Goal: Find specific page/section

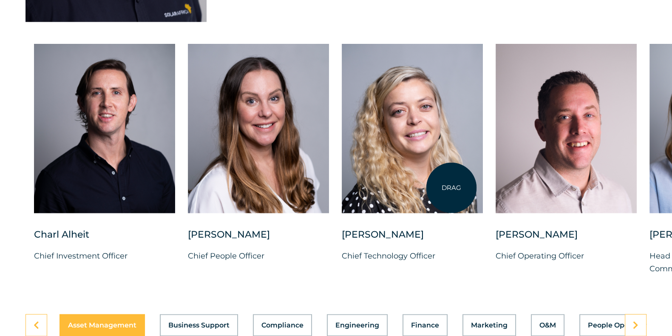
scroll to position [2180, 0]
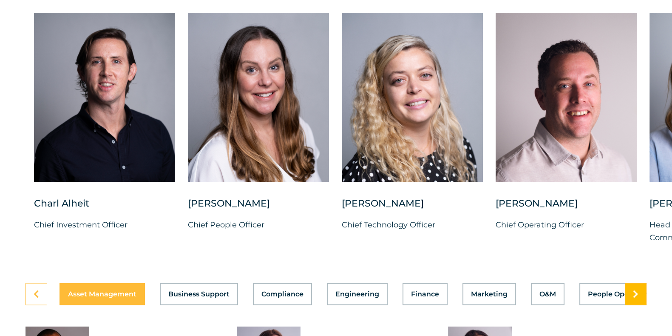
click at [643, 305] on link at bounding box center [636, 294] width 22 height 22
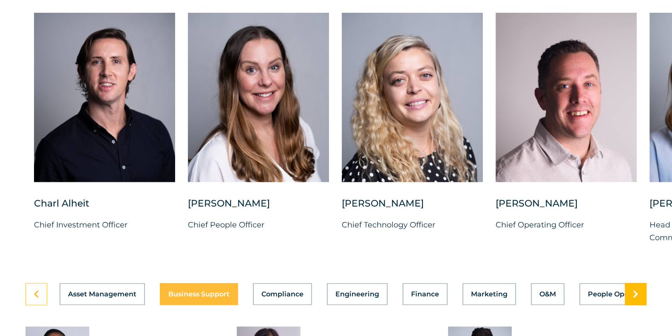
click at [641, 305] on link at bounding box center [636, 294] width 22 height 22
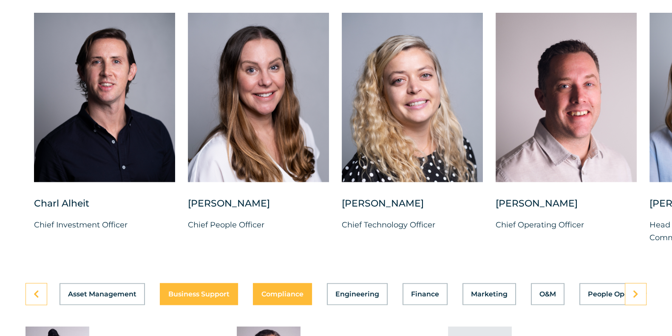
click at [211, 303] on button "Business Support" at bounding box center [199, 294] width 78 height 22
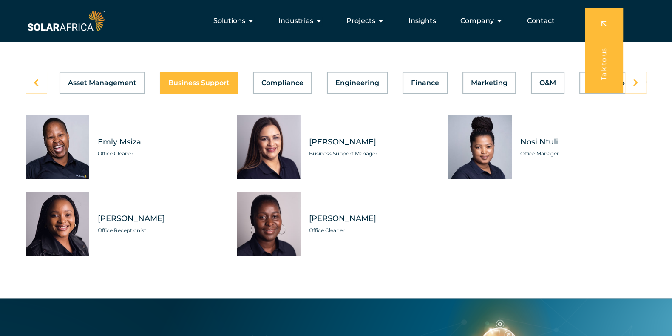
scroll to position [2286, 0]
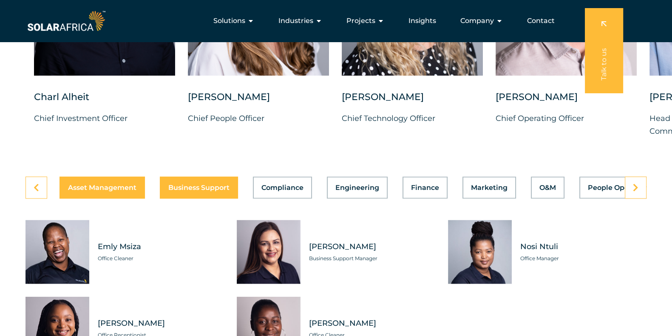
click at [110, 191] on span "Asset Management" at bounding box center [102, 187] width 68 height 7
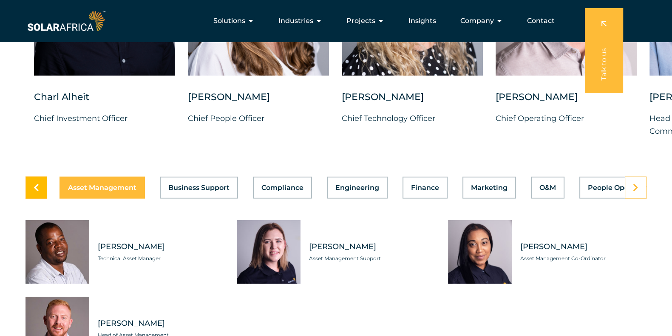
click at [40, 199] on link at bounding box center [37, 188] width 22 height 22
click at [216, 199] on button "Business Support" at bounding box center [199, 188] width 78 height 22
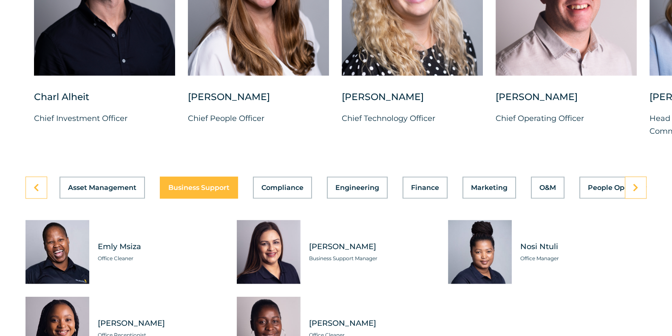
scroll to position [2392, 0]
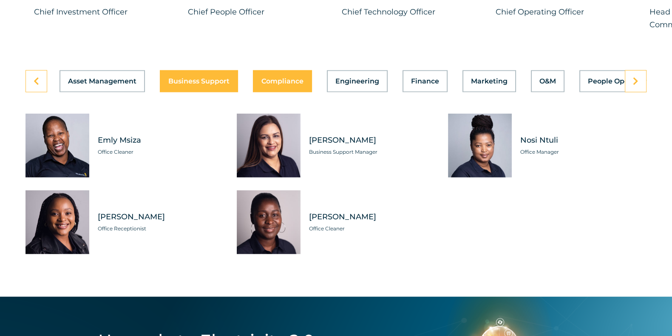
click at [259, 92] on button "Compliance" at bounding box center [282, 81] width 59 height 22
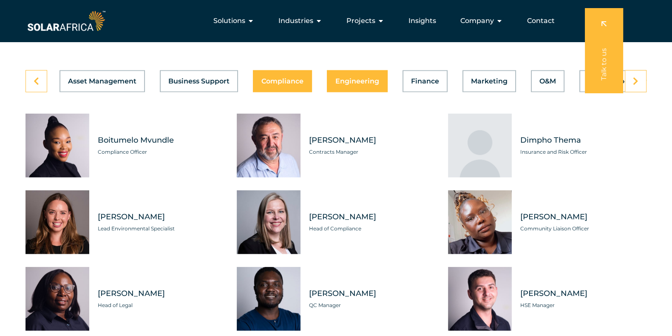
click at [341, 92] on button "Engineering" at bounding box center [357, 81] width 61 height 22
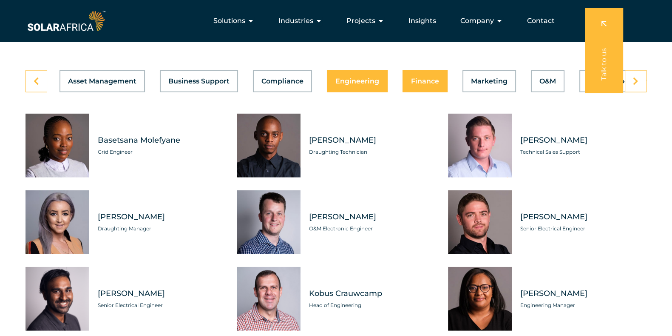
click at [417, 92] on button "Finance" at bounding box center [425, 81] width 45 height 22
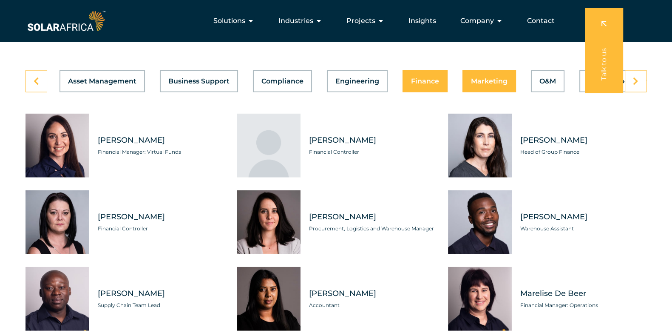
click at [493, 92] on button "Marketing" at bounding box center [490, 81] width 54 height 22
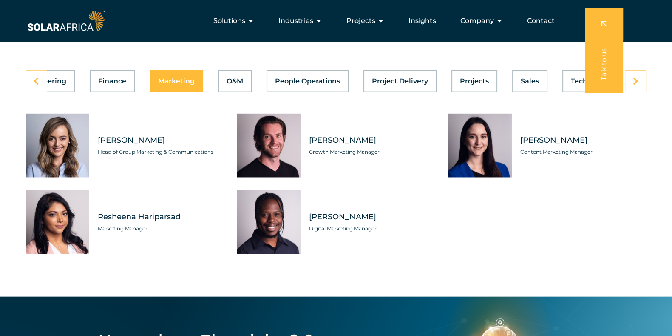
scroll to position [0, 315]
click at [242, 92] on button "O&M" at bounding box center [233, 81] width 34 height 22
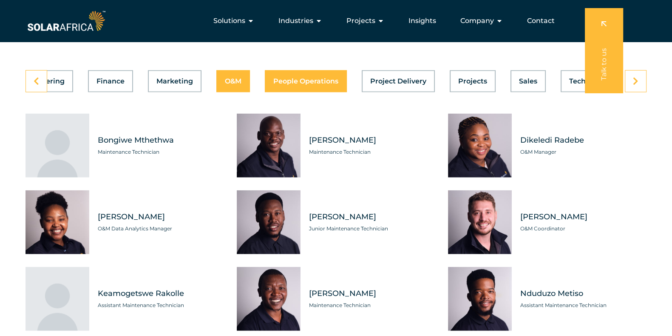
click at [296, 85] on span "People Operations" at bounding box center [305, 81] width 65 height 7
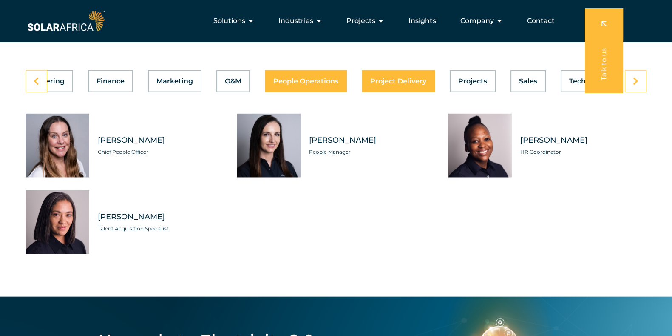
click at [392, 85] on span "Project Delivery" at bounding box center [398, 81] width 56 height 7
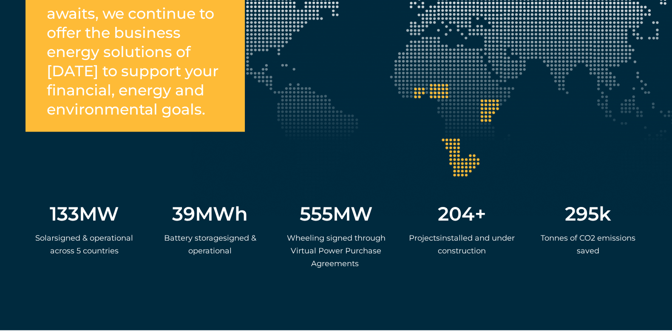
scroll to position [1648, 0]
